Goal: Task Accomplishment & Management: Manage account settings

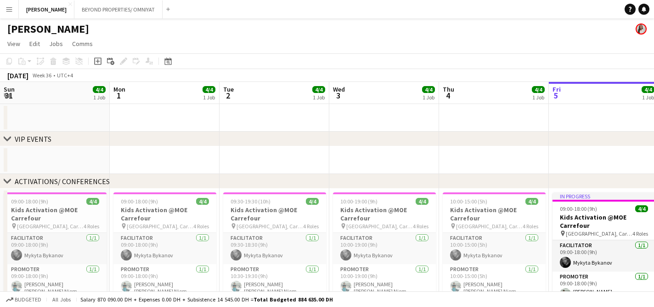
scroll to position [0, 220]
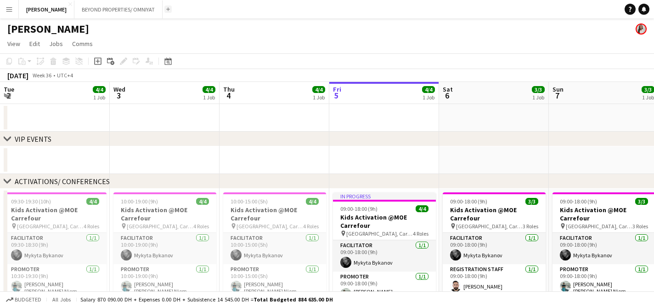
click at [165, 9] on button "Add" at bounding box center [168, 9] width 7 height 7
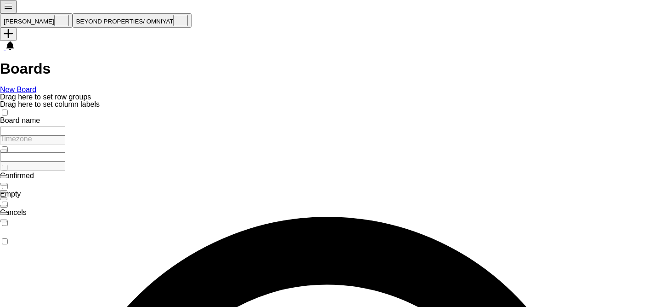
type input "***"
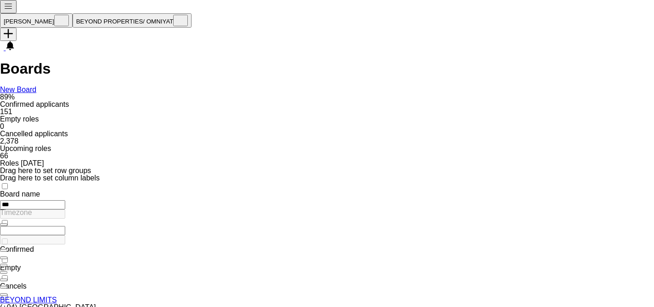
drag, startPoint x: 61, startPoint y: 135, endPoint x: 38, endPoint y: 132, distance: 23.1
click at [38, 200] on div "***" at bounding box center [117, 213] width 235 height 26
click at [12, 10] on app-icon "Menu" at bounding box center [8, 8] width 9 height 7
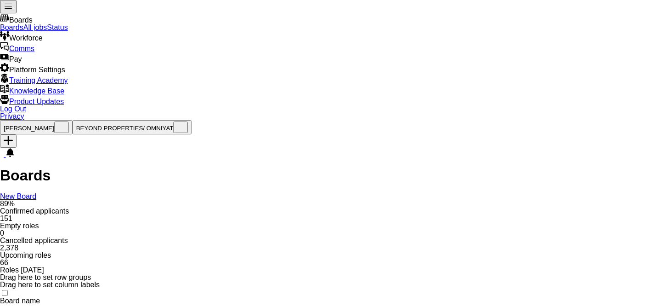
click at [47, 31] on link "All jobs" at bounding box center [35, 27] width 24 height 8
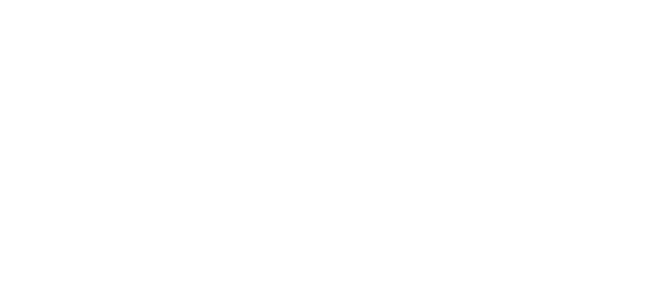
scroll to position [587, 0]
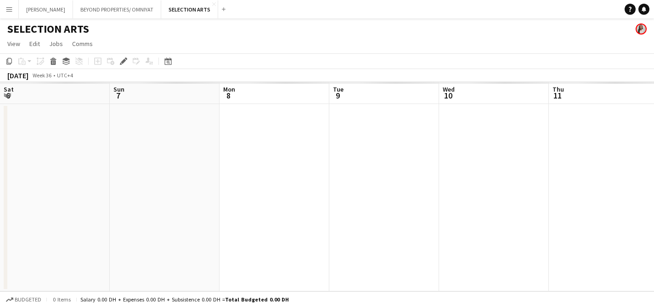
scroll to position [0, 316]
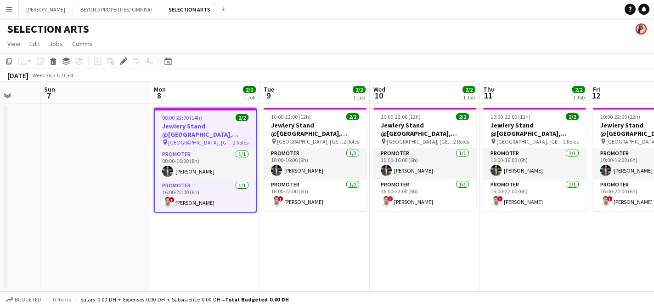
drag, startPoint x: 136, startPoint y: 125, endPoint x: 160, endPoint y: 127, distance: 24.4
click at [160, 127] on app-calendar-viewport "Thu 4 Fri 5 Sat 6 Sun 7 Mon 8 2/2 1 Job Tue 9 2/2 1 Job Wed 10 2/2 1 Job Thu 11…" at bounding box center [327, 186] width 654 height 209
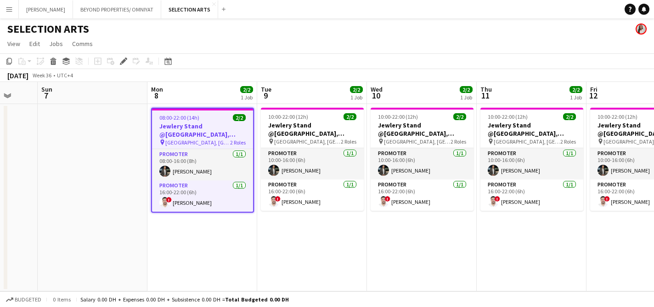
click at [97, 158] on app-date-cell at bounding box center [93, 197] width 110 height 187
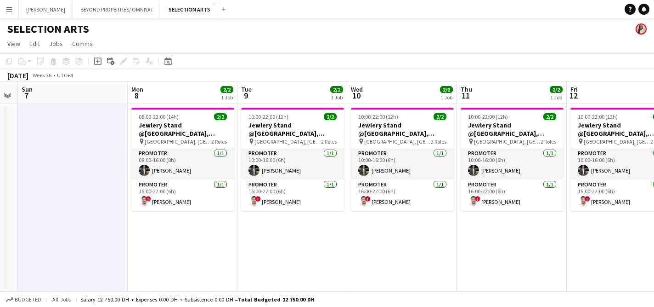
scroll to position [0, 311]
drag, startPoint x: 189, startPoint y: 134, endPoint x: 170, endPoint y: 133, distance: 18.9
click at [170, 133] on app-calendar-viewport "Thu 4 Fri 5 Sat 6 Sun 7 Mon 8 2/2 1 Job Tue 9 2/2 1 Job Wed 10 2/2 1 Job Thu 11…" at bounding box center [327, 186] width 654 height 209
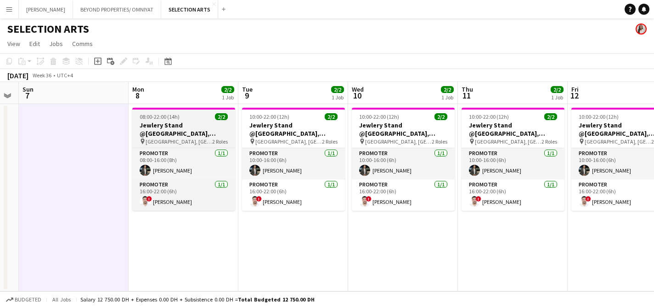
click at [162, 125] on h3 "Jewlery Stand @[GEOGRAPHIC_DATA], [GEOGRAPHIC_DATA]" at bounding box center [183, 129] width 103 height 17
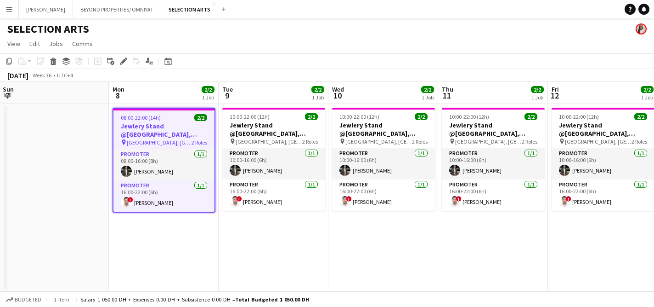
scroll to position [0, 312]
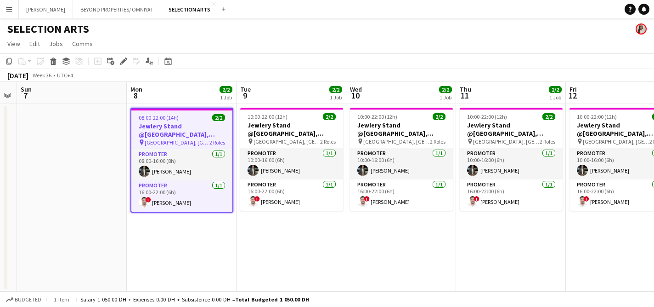
click at [173, 133] on app-calendar-viewport "Thu 4 Fri 5 Sat 6 Sun 7 Mon 8 2/2 1 Job Tue 9 2/2 1 Job Wed 10 2/2 1 Job Thu 11…" at bounding box center [327, 186] width 654 height 209
click at [123, 62] on icon at bounding box center [123, 61] width 5 height 5
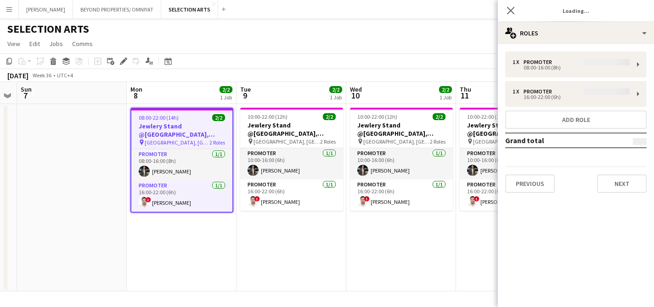
type input "**********"
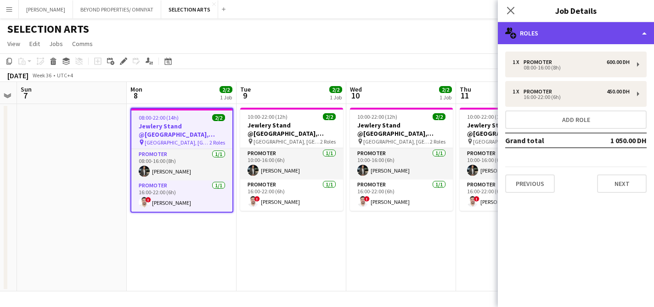
click at [546, 35] on div "multiple-users-add Roles" at bounding box center [576, 33] width 156 height 22
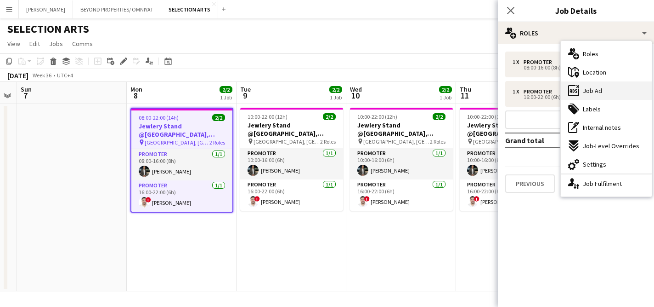
click at [593, 84] on div "ads-window Job Ad" at bounding box center [606, 90] width 91 height 18
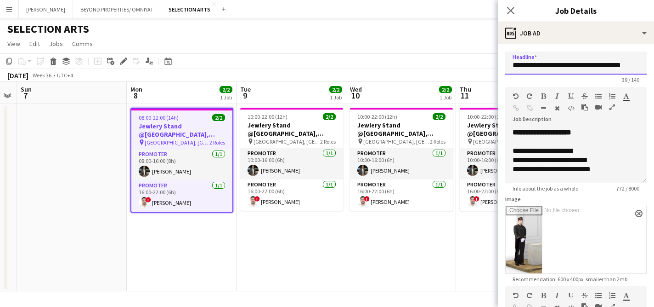
drag, startPoint x: 514, startPoint y: 65, endPoint x: 646, endPoint y: 66, distance: 131.9
click at [646, 66] on input "**********" at bounding box center [576, 62] width 142 height 23
